Goal: Check status

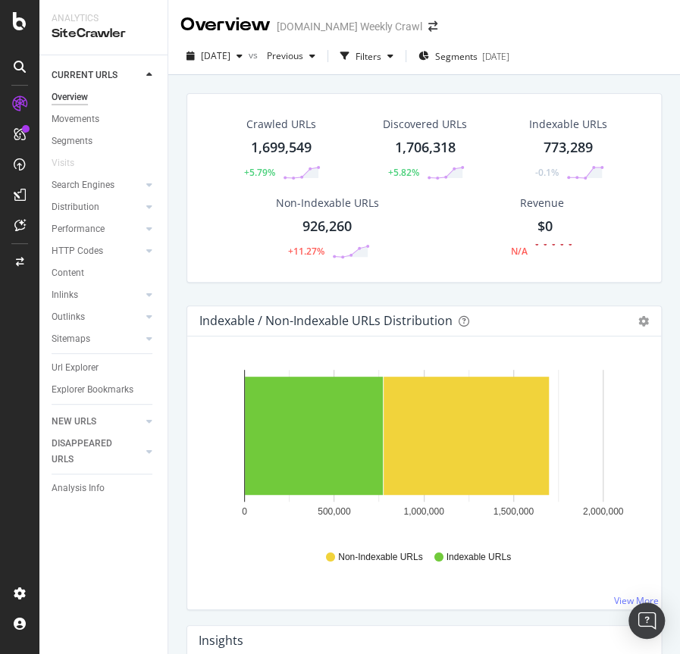
click at [271, 299] on div "Crawled URLs 1,699,549 +5.79% Discovered URLs 1,706,318 +5.82% Indexable URLs 7…" at bounding box center [424, 199] width 491 height 212
click at [207, 292] on div "Crawled URLs 1,699,549 +5.79% Discovered URLs 1,706,318 +5.82% Indexable URLs 7…" at bounding box center [424, 199] width 491 height 212
click at [180, 214] on div "Crawled URLs 1,699,549 +5.79% Discovered URLs 1,706,318 +5.82% Indexable URLs 7…" at bounding box center [424, 199] width 491 height 212
click at [181, 209] on div "Crawled URLs 1,699,549 +5.79% Discovered URLs 1,706,318 +5.82% Indexable URLs 7…" at bounding box center [424, 199] width 491 height 212
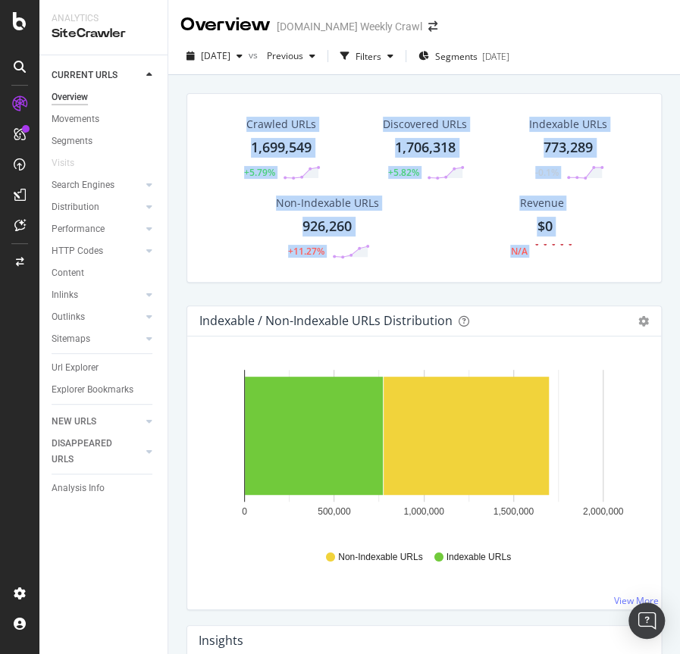
drag, startPoint x: 560, startPoint y: 262, endPoint x: 245, endPoint y: 125, distance: 343.7
click at [245, 125] on div "Crawled URLs 1,699,549 +5.79% Discovered URLs 1,706,318 +5.82% Indexable URLs 7…" at bounding box center [424, 187] width 475 height 189
click at [227, 235] on div "Non-Indexable URLs 926,260 +11.27%" at bounding box center [327, 227] width 235 height 79
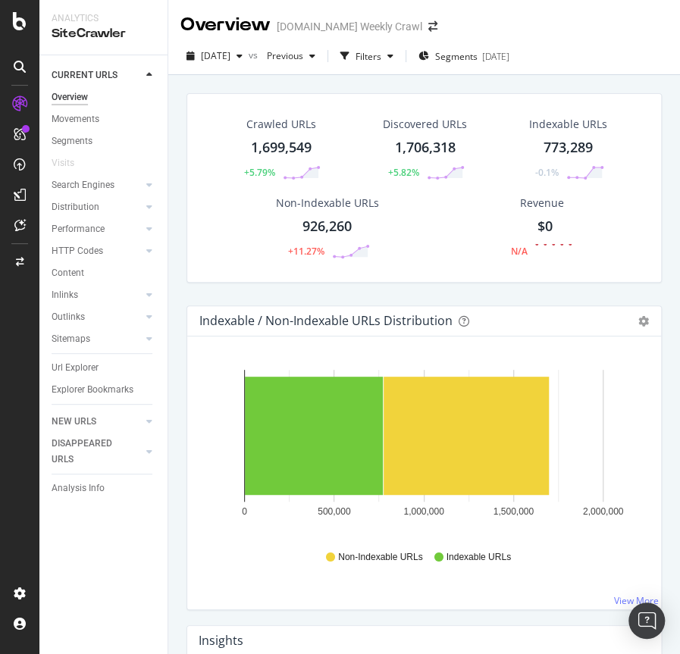
click at [190, 271] on div "Crawled URLs 1,699,549 +5.79% Discovered URLs 1,706,318 +5.82% Indexable URLs 7…" at bounding box center [424, 187] width 475 height 189
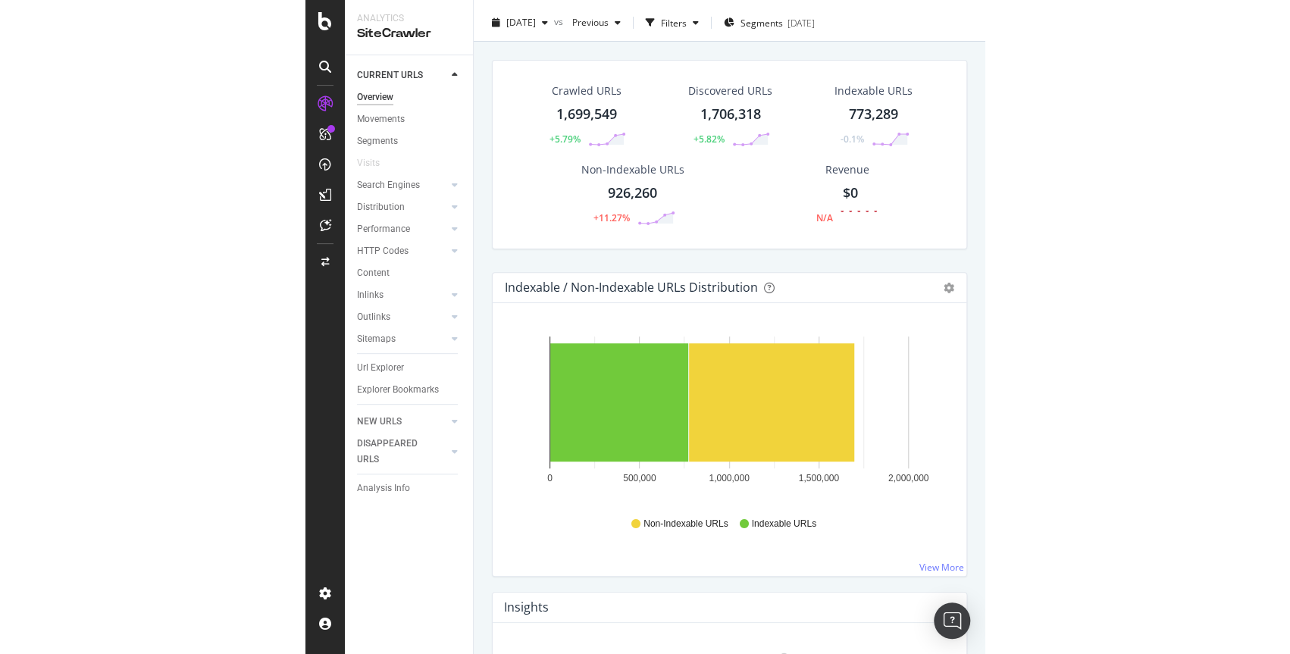
scroll to position [49, 0]
